Goal: Task Accomplishment & Management: Use online tool/utility

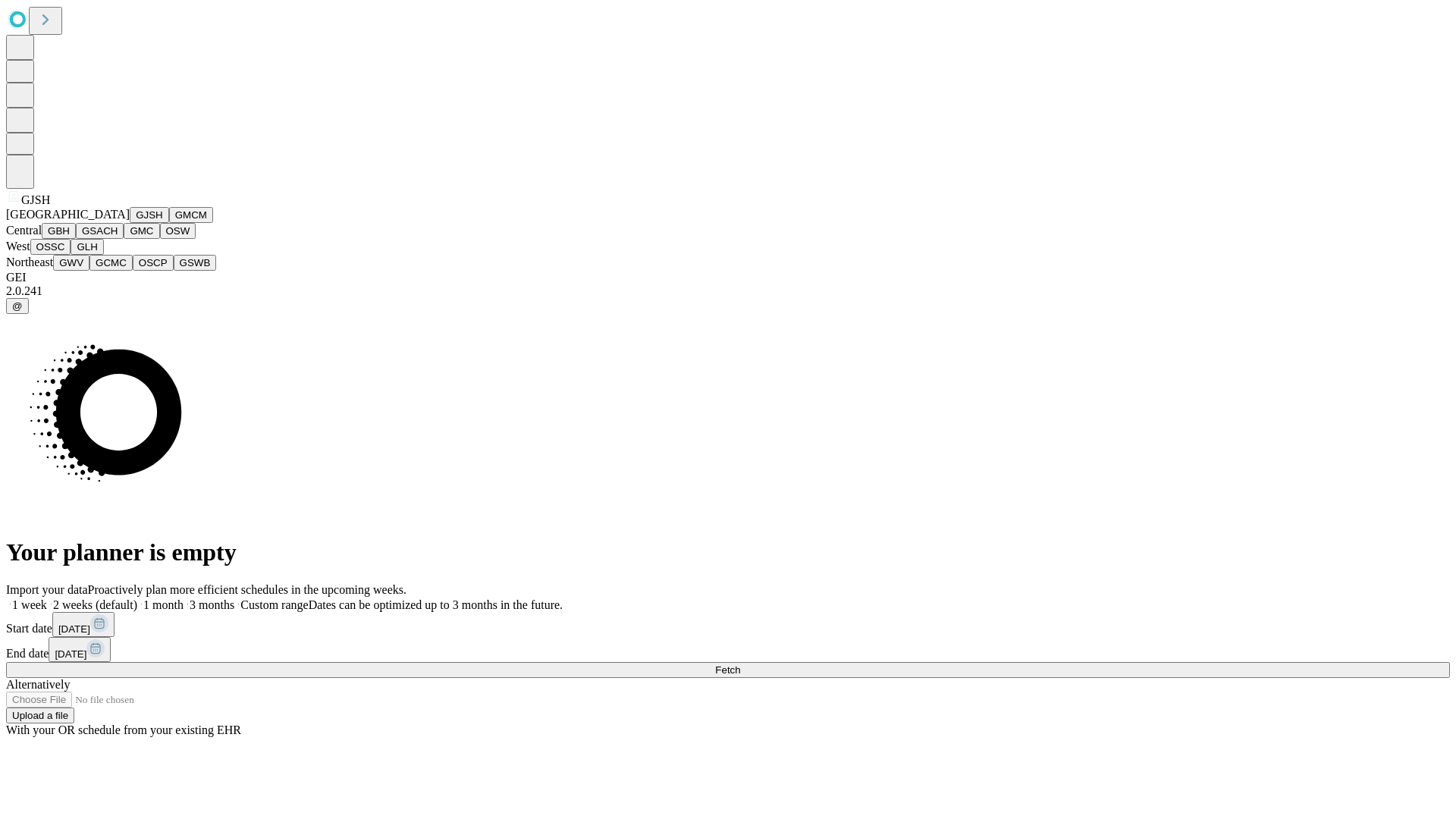
click at [130, 223] on button "GJSH" at bounding box center [149, 215] width 39 height 16
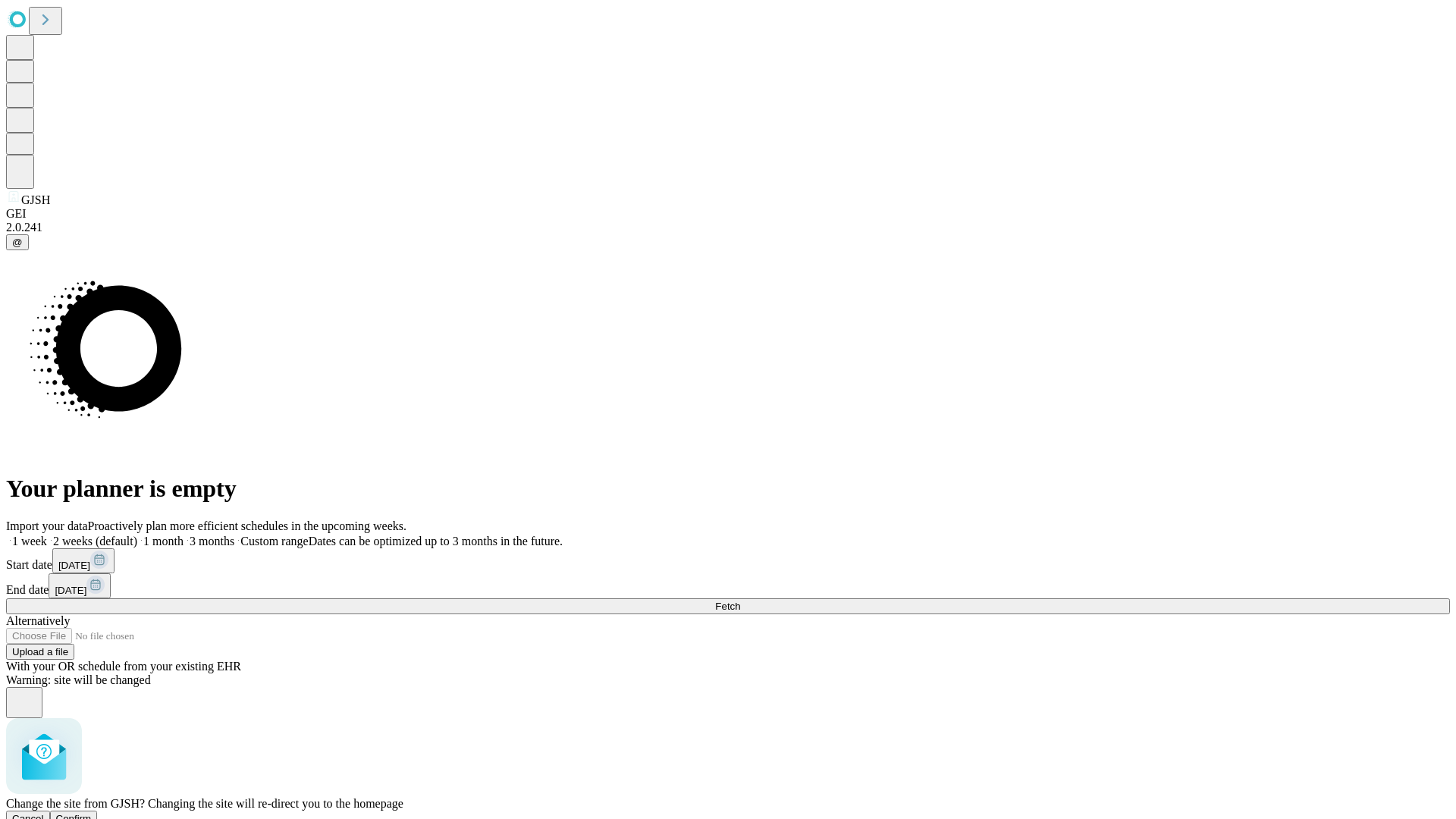
click at [92, 813] on span "Confirm" at bounding box center [74, 818] width 36 height 12
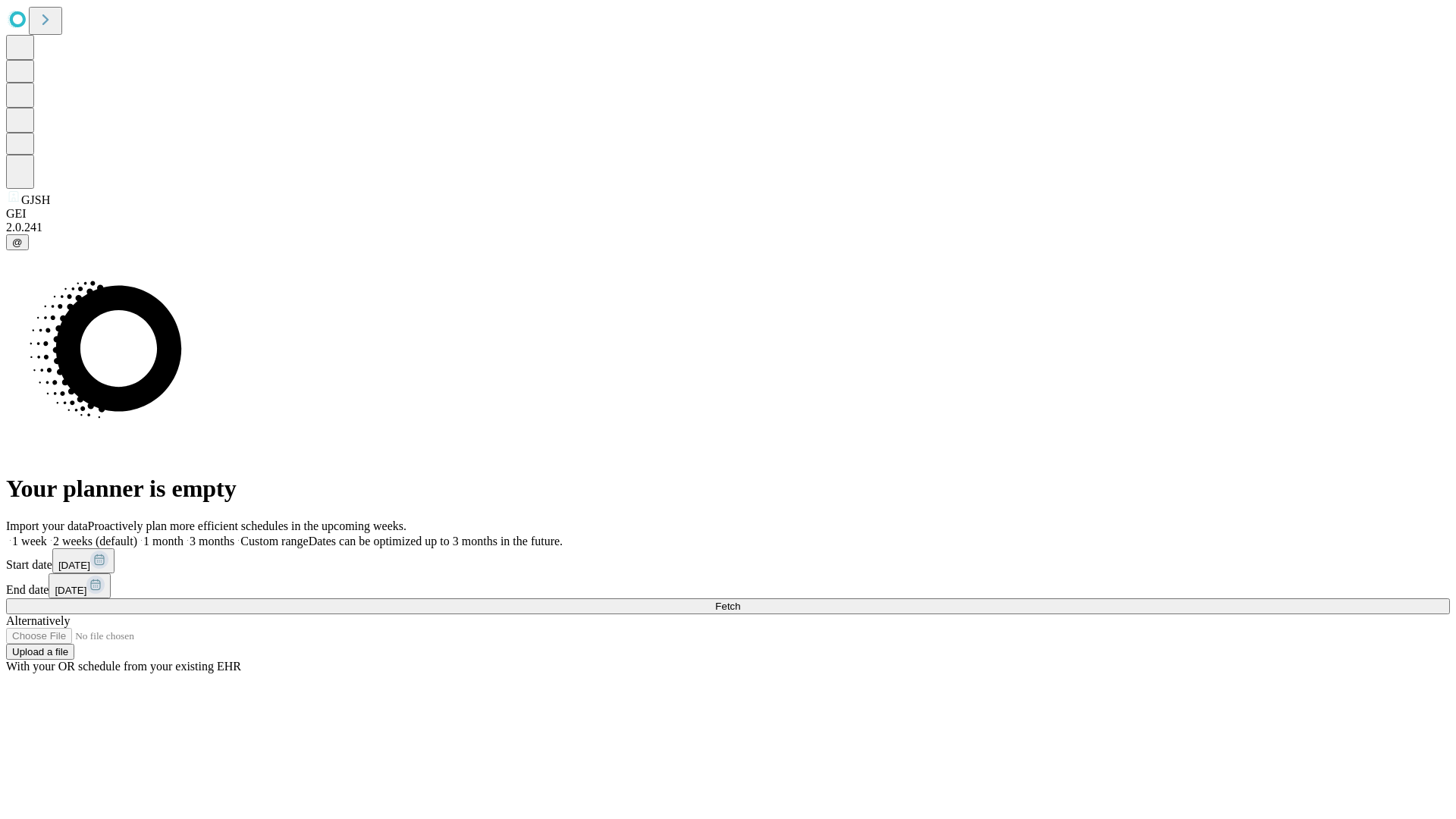
click at [183, 534] on label "1 month" at bounding box center [160, 541] width 46 height 13
click at [740, 600] on span "Fetch" at bounding box center [727, 606] width 25 height 12
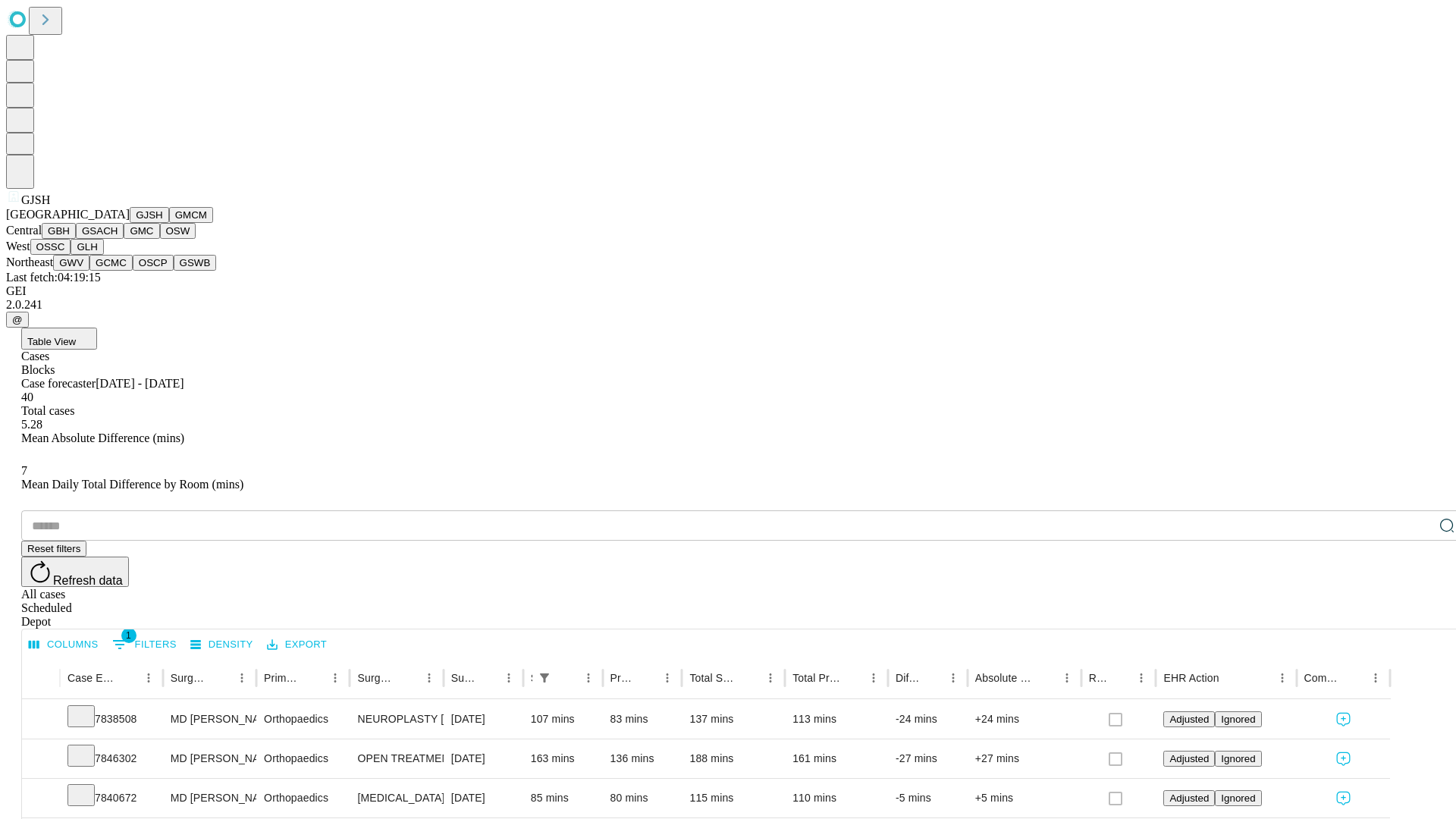
click at [169, 223] on button "GMCM" at bounding box center [191, 215] width 44 height 16
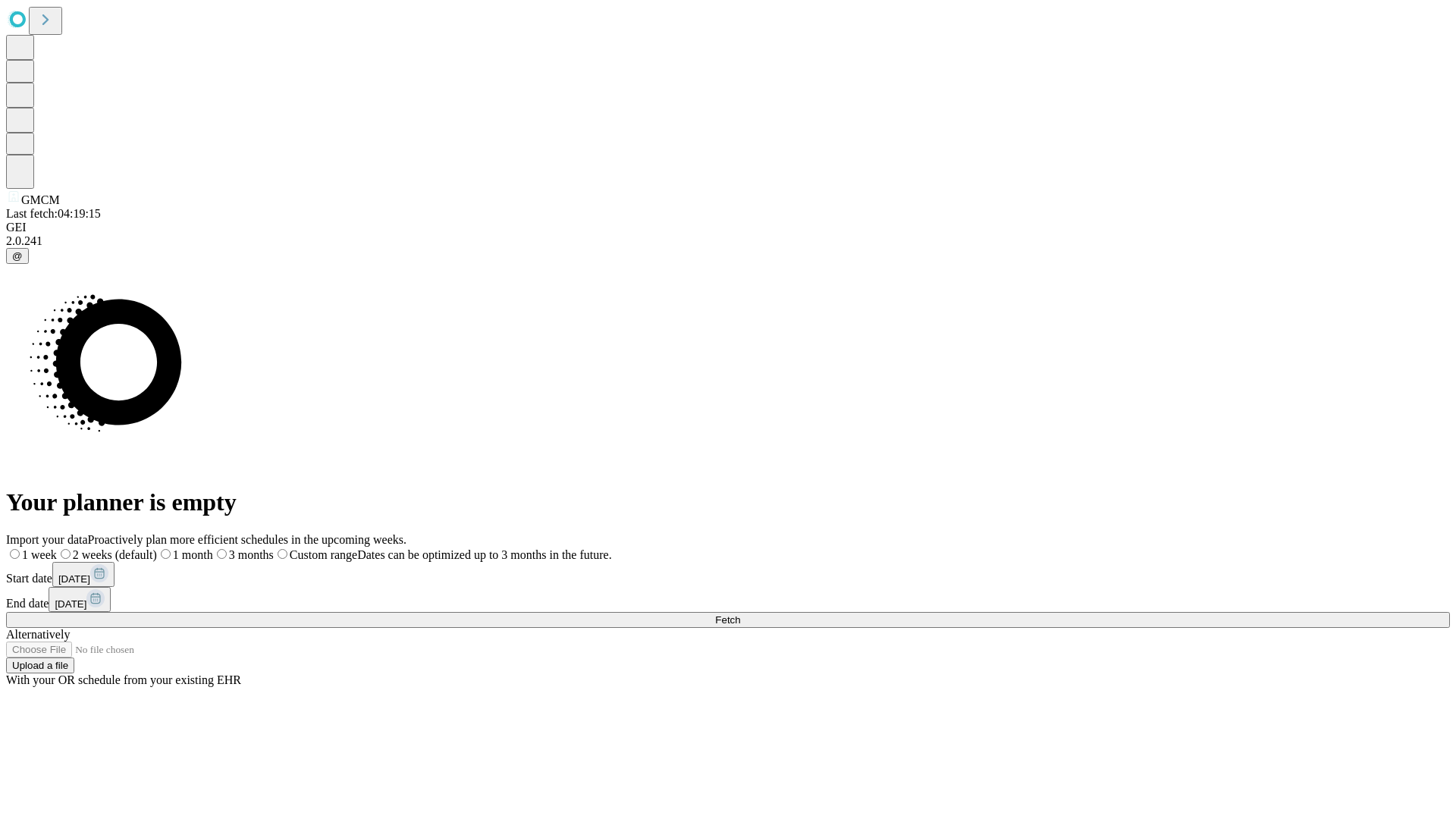
click at [213, 548] on label "1 month" at bounding box center [185, 555] width 56 height 13
click at [740, 614] on span "Fetch" at bounding box center [727, 619] width 25 height 12
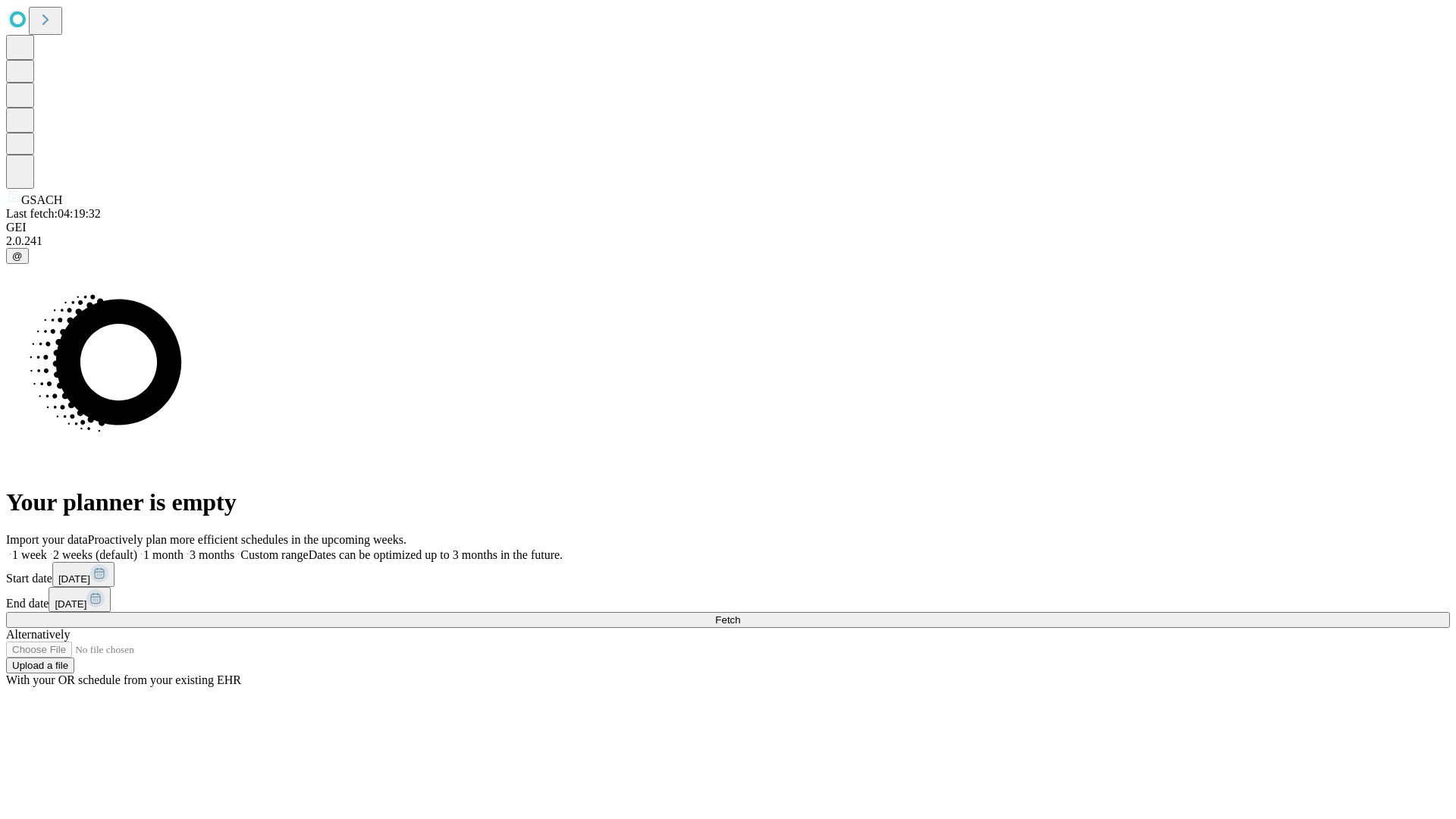
click at [183, 548] on label "1 month" at bounding box center [160, 555] width 46 height 13
click at [740, 614] on span "Fetch" at bounding box center [727, 619] width 25 height 12
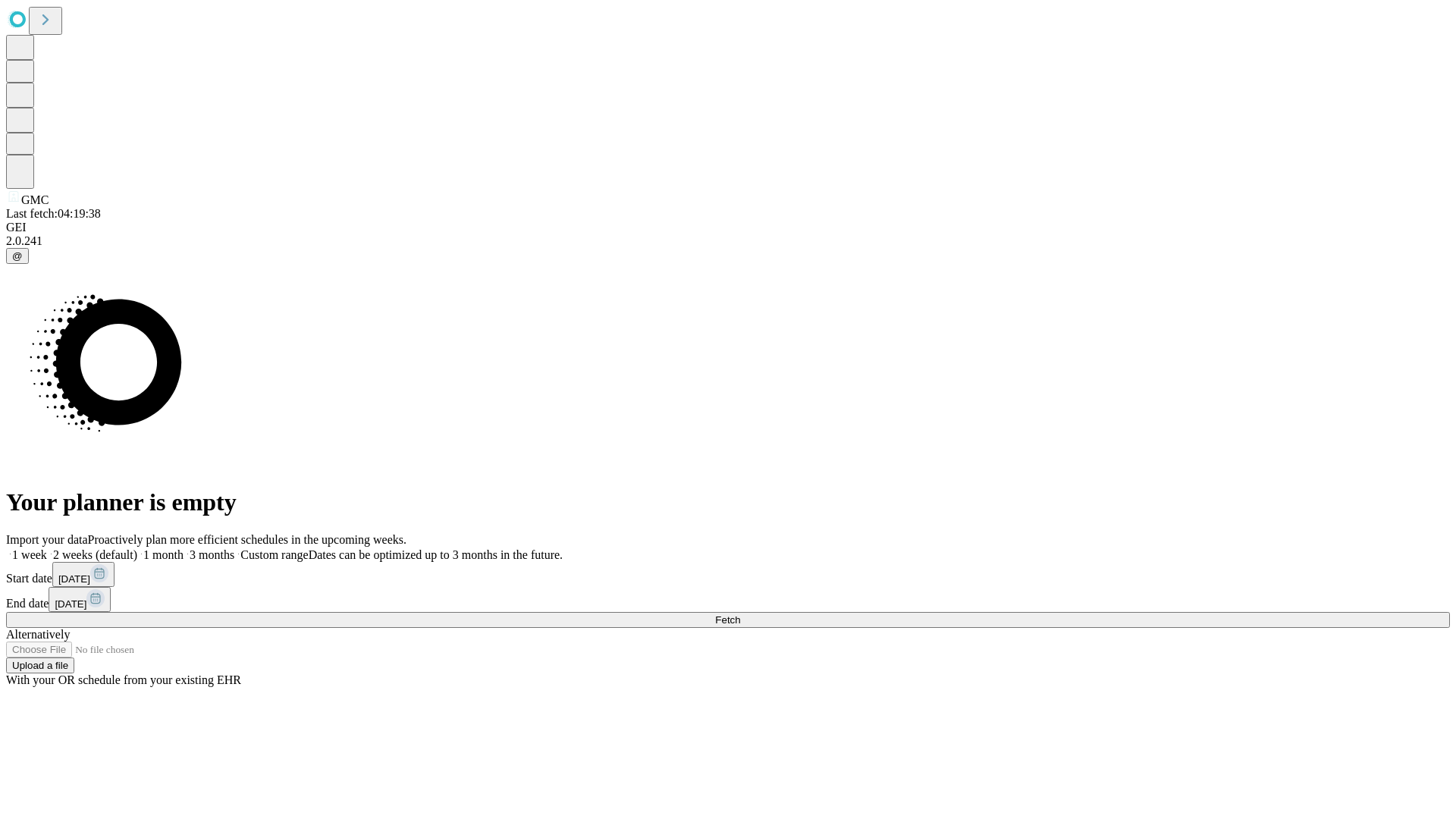
click at [183, 548] on label "1 month" at bounding box center [160, 555] width 46 height 13
click at [740, 614] on span "Fetch" at bounding box center [727, 619] width 25 height 12
click at [183, 548] on label "1 month" at bounding box center [160, 555] width 46 height 13
click at [740, 614] on span "Fetch" at bounding box center [727, 619] width 25 height 12
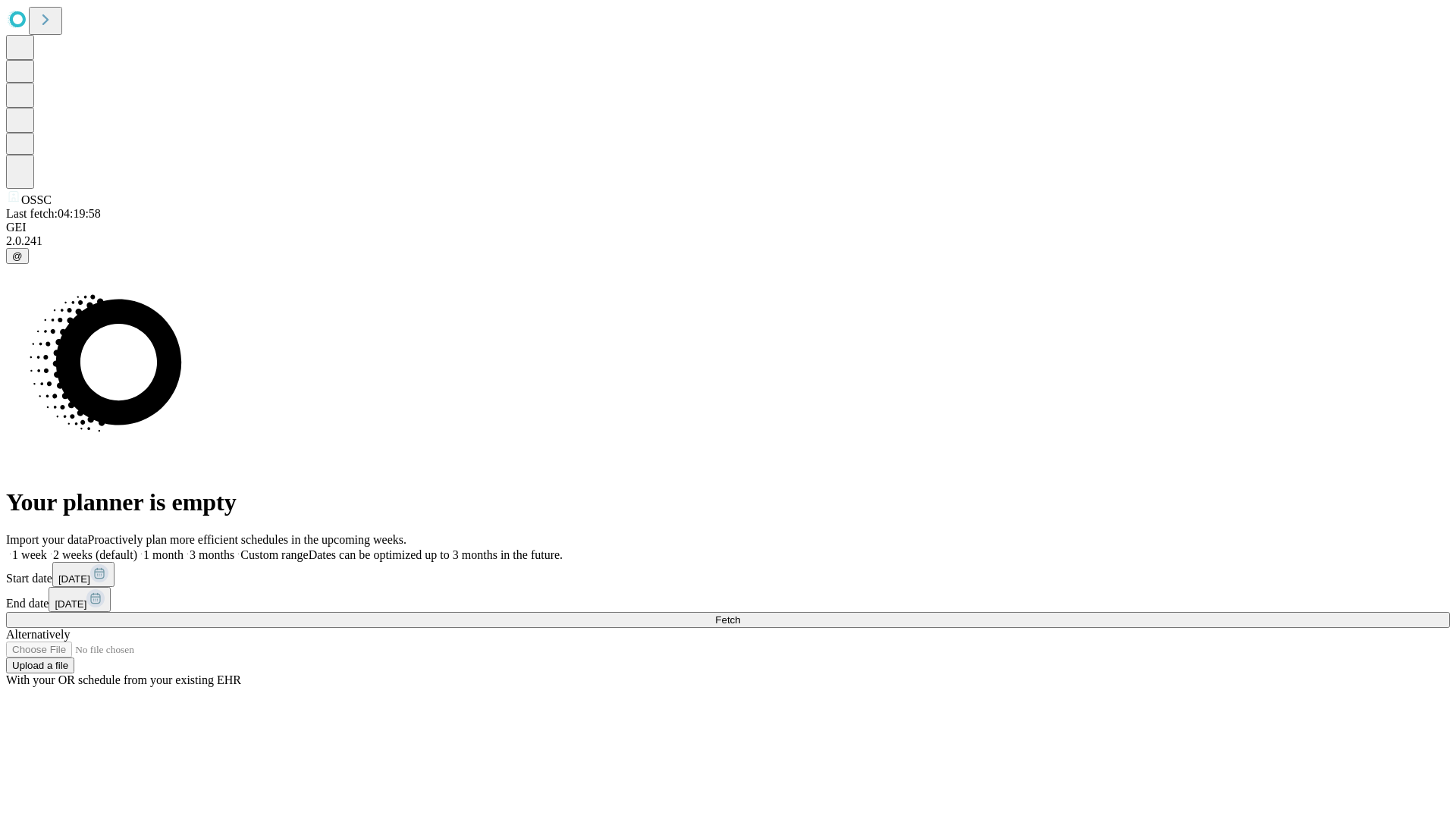
click at [740, 614] on span "Fetch" at bounding box center [727, 619] width 25 height 12
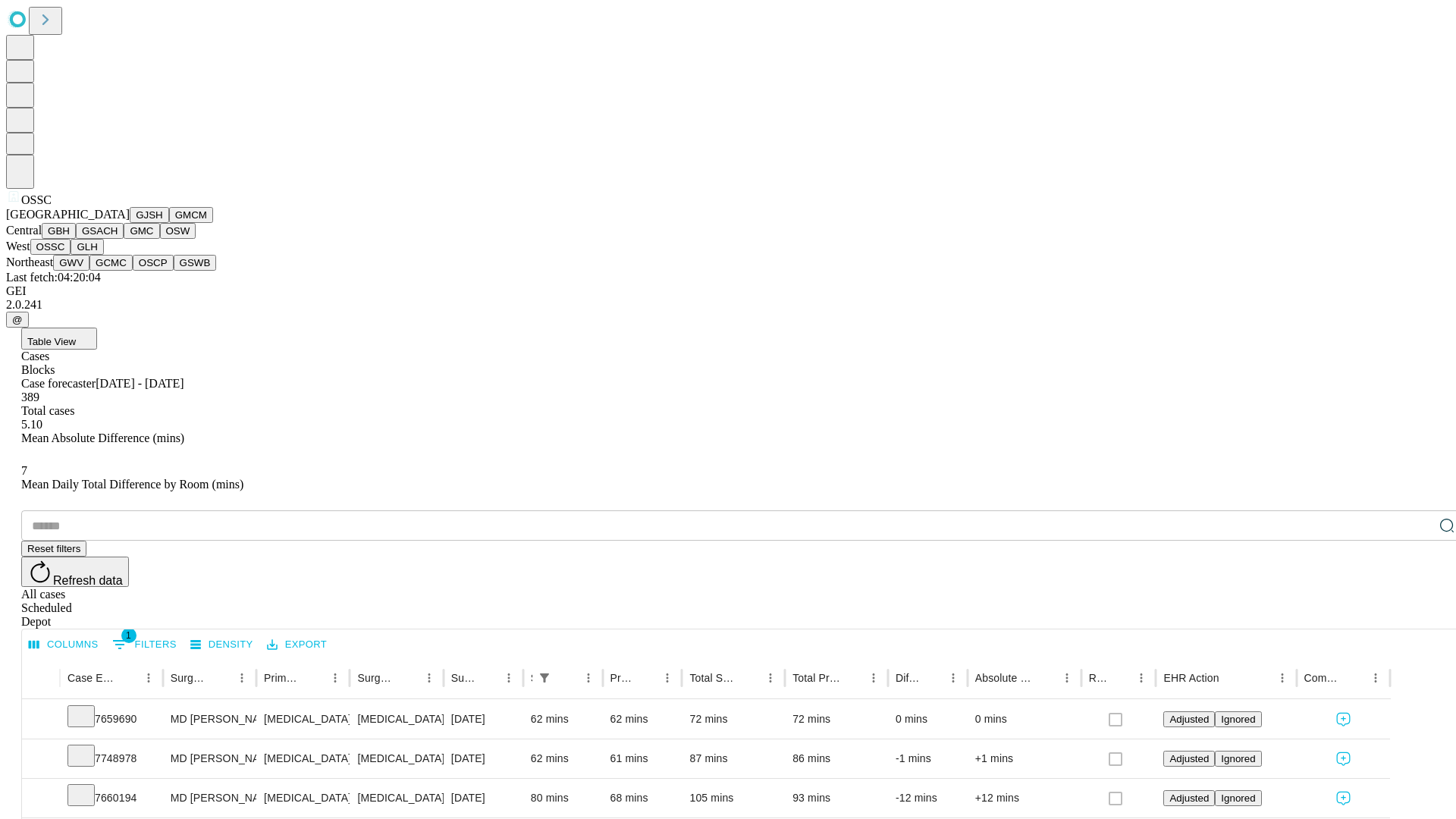
click at [103, 254] on button "GLH" at bounding box center [87, 247] width 32 height 16
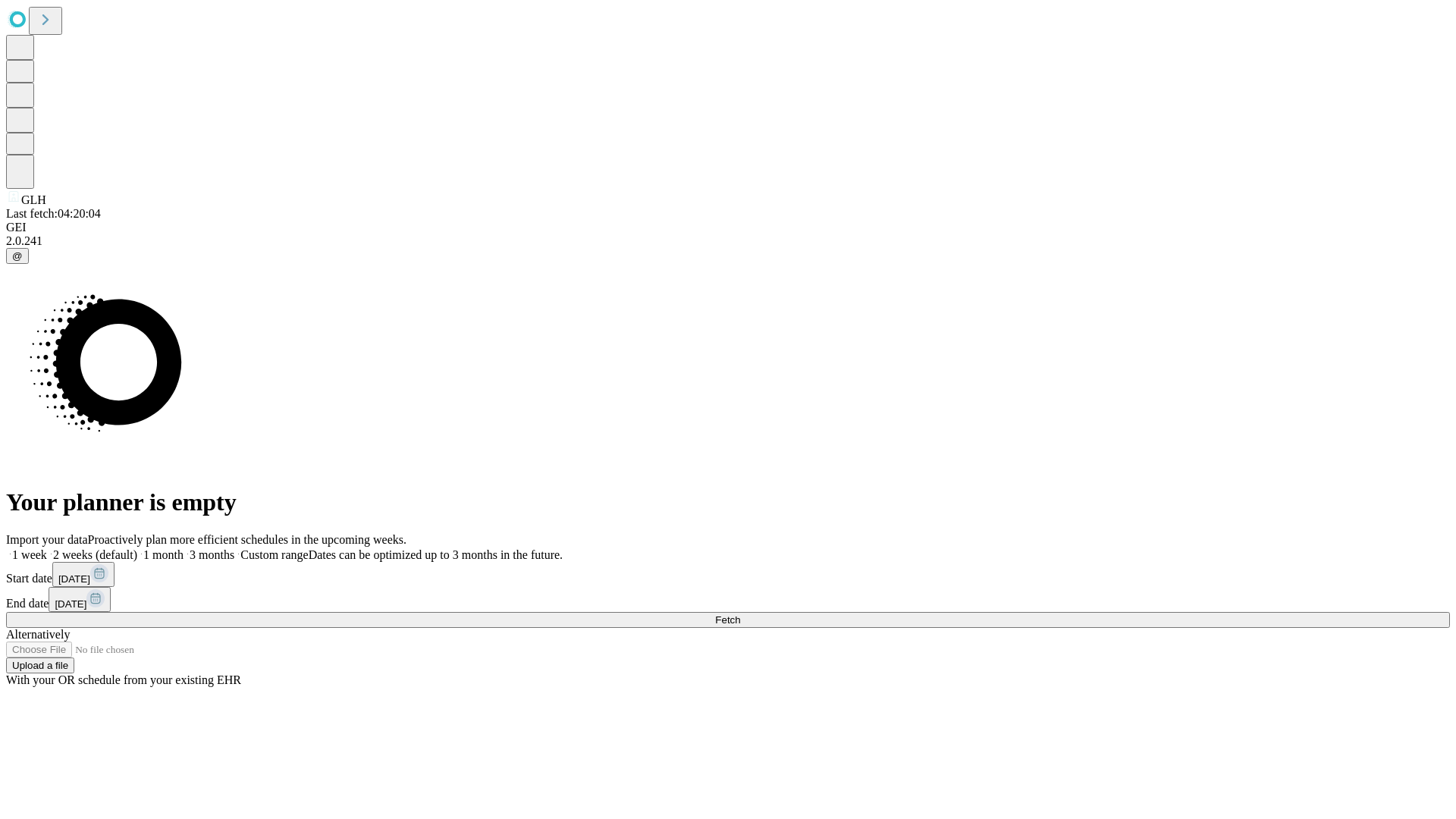
click at [183, 548] on label "1 month" at bounding box center [160, 555] width 46 height 13
click at [740, 614] on span "Fetch" at bounding box center [727, 619] width 25 height 12
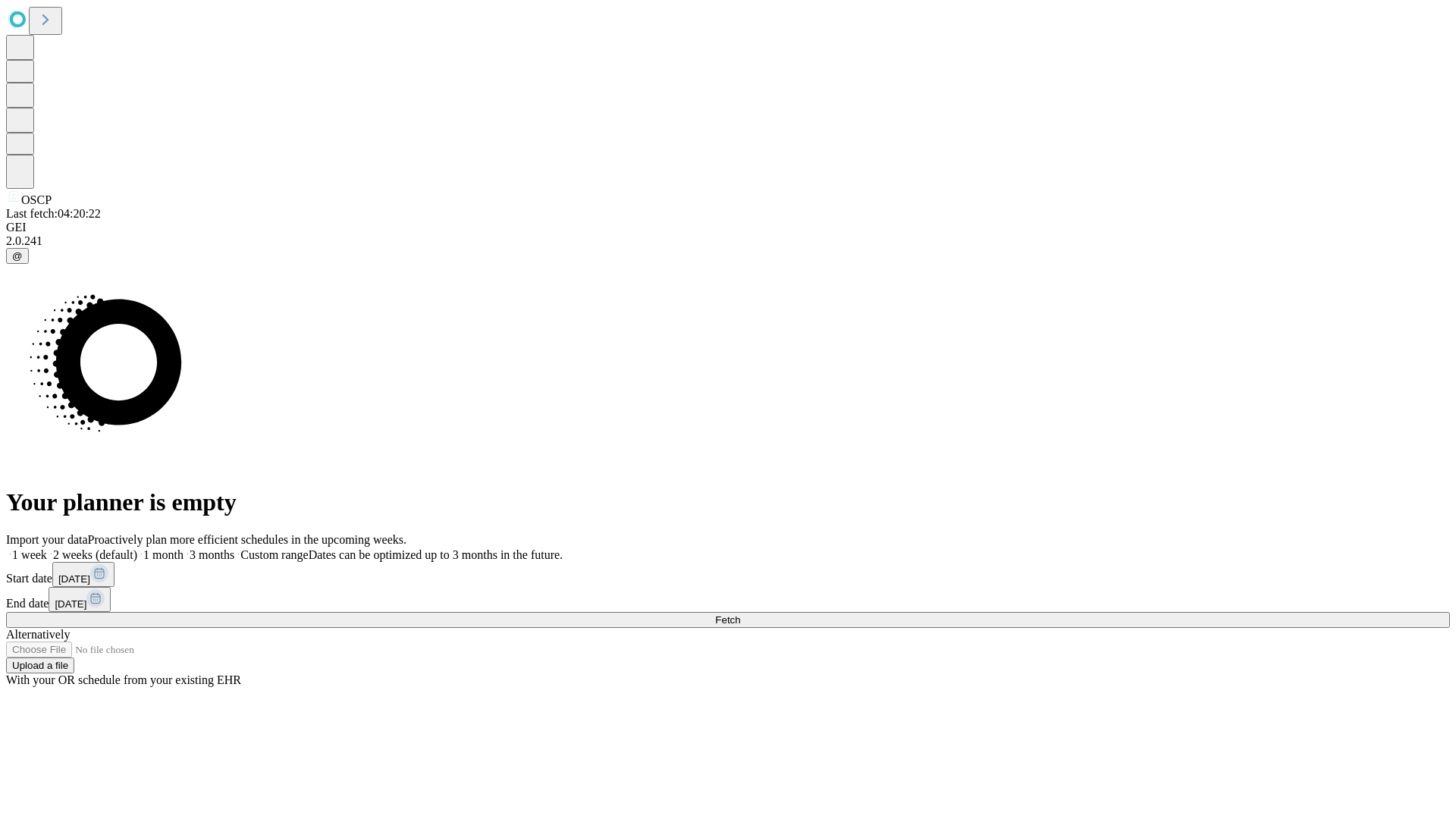
click at [183, 548] on label "1 month" at bounding box center [160, 555] width 46 height 13
click at [740, 614] on span "Fetch" at bounding box center [727, 619] width 25 height 12
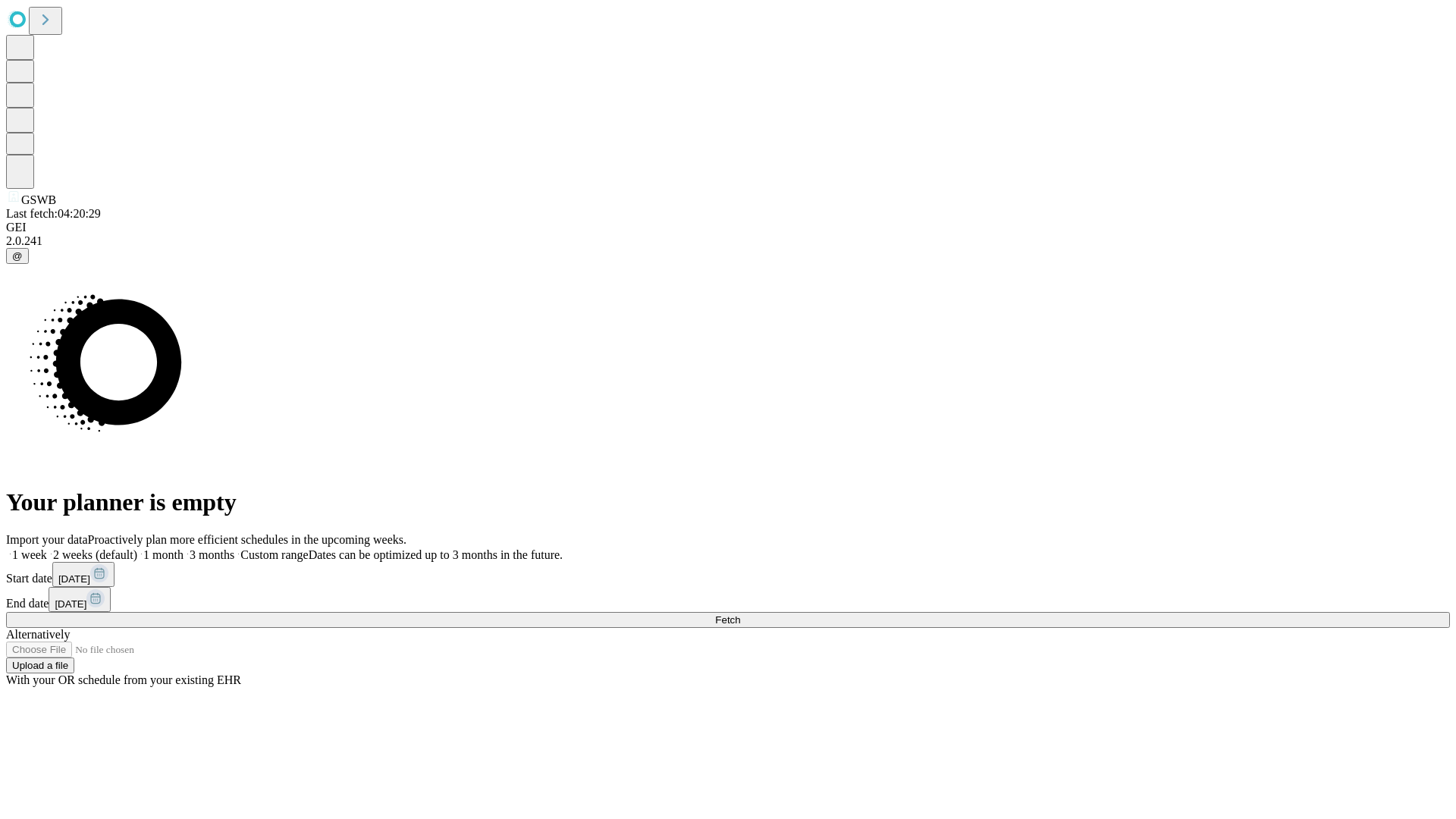
click at [740, 614] on span "Fetch" at bounding box center [727, 619] width 25 height 12
